Goal: Find specific page/section: Find specific page/section

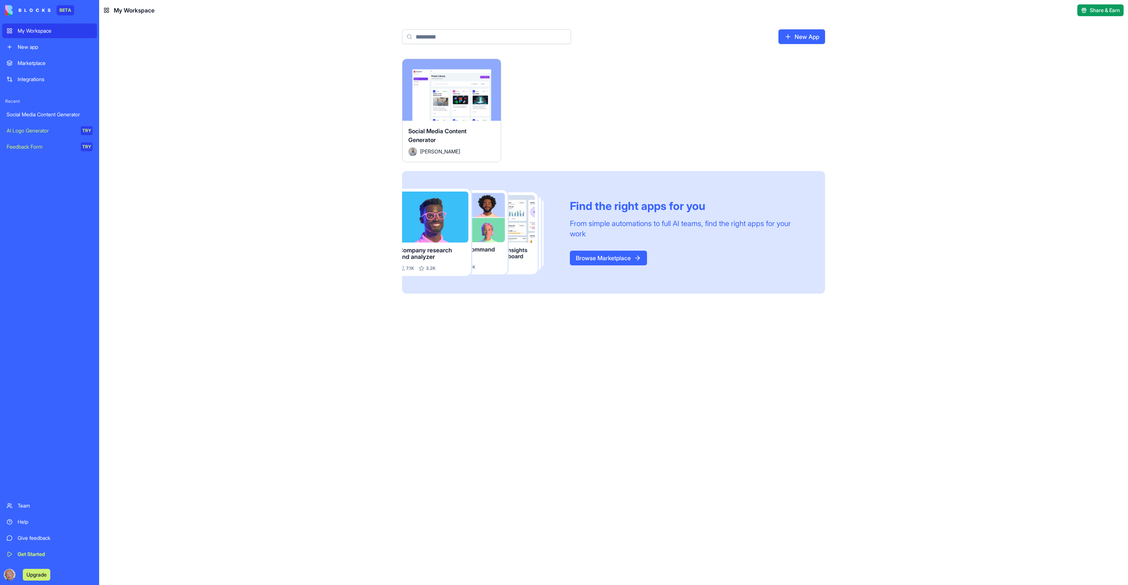
click at [31, 63] on div "Marketplace" at bounding box center [55, 62] width 75 height 7
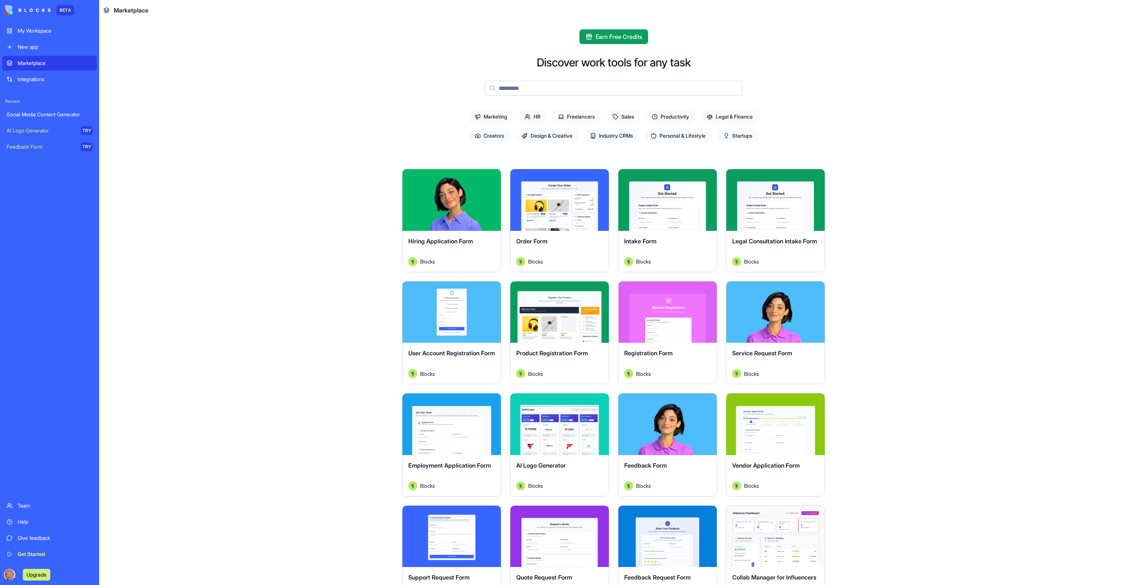
click at [731, 133] on span "Startups" at bounding box center [737, 135] width 41 height 13
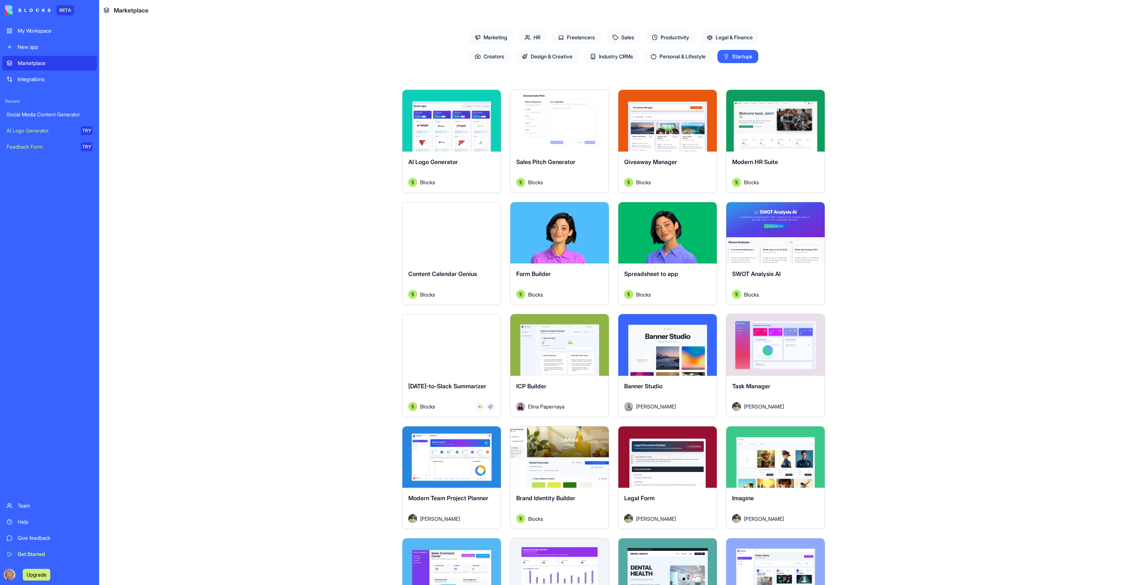
scroll to position [73, 0]
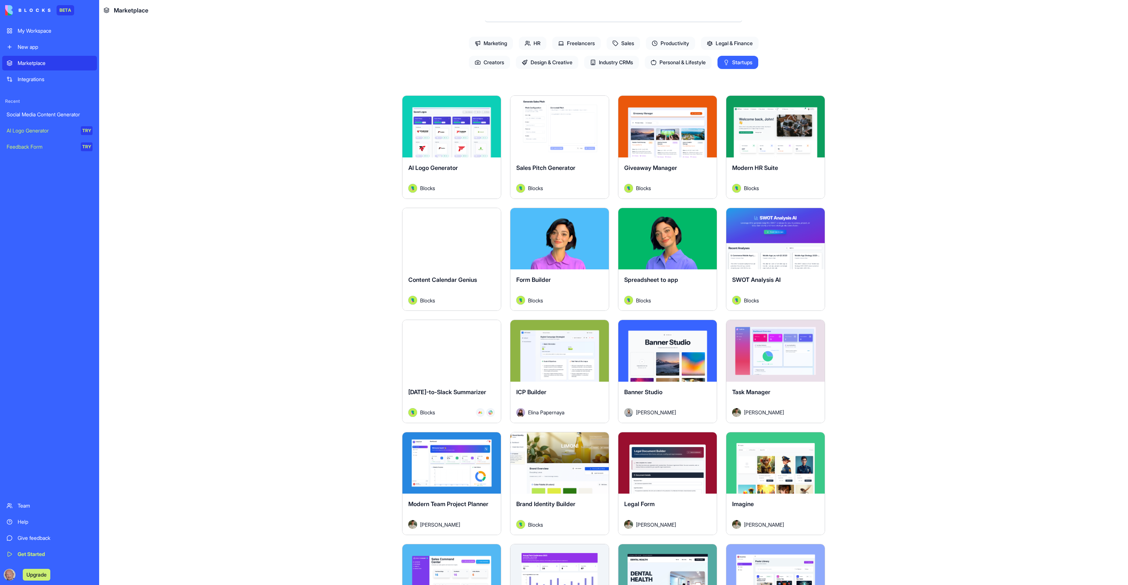
click at [667, 349] on button "Explore" at bounding box center [667, 351] width 55 height 15
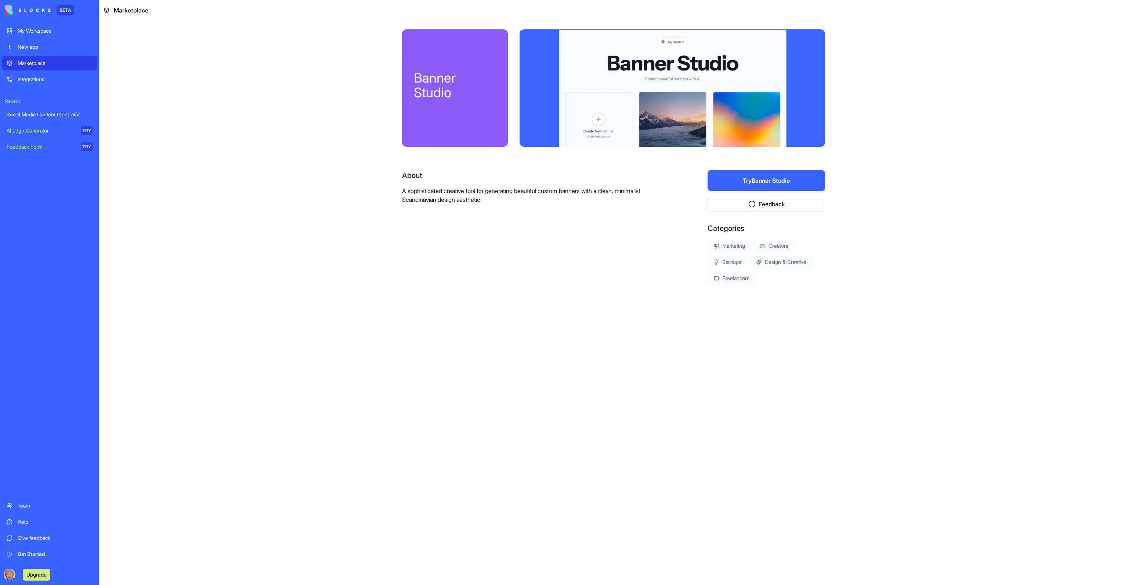
click at [39, 80] on div "Integrations" at bounding box center [55, 79] width 75 height 7
